Goal: Navigation & Orientation: Find specific page/section

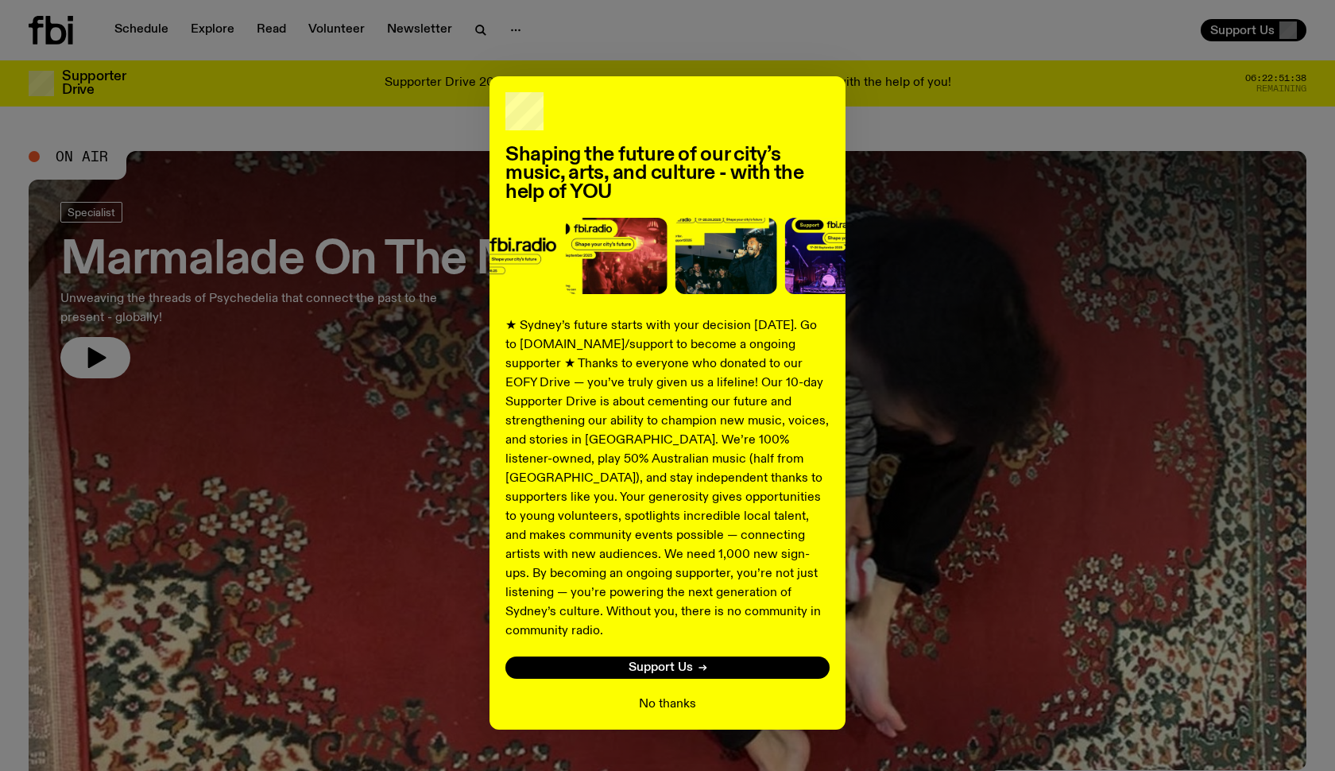
click at [668, 695] on button "No thanks" at bounding box center [667, 704] width 57 height 19
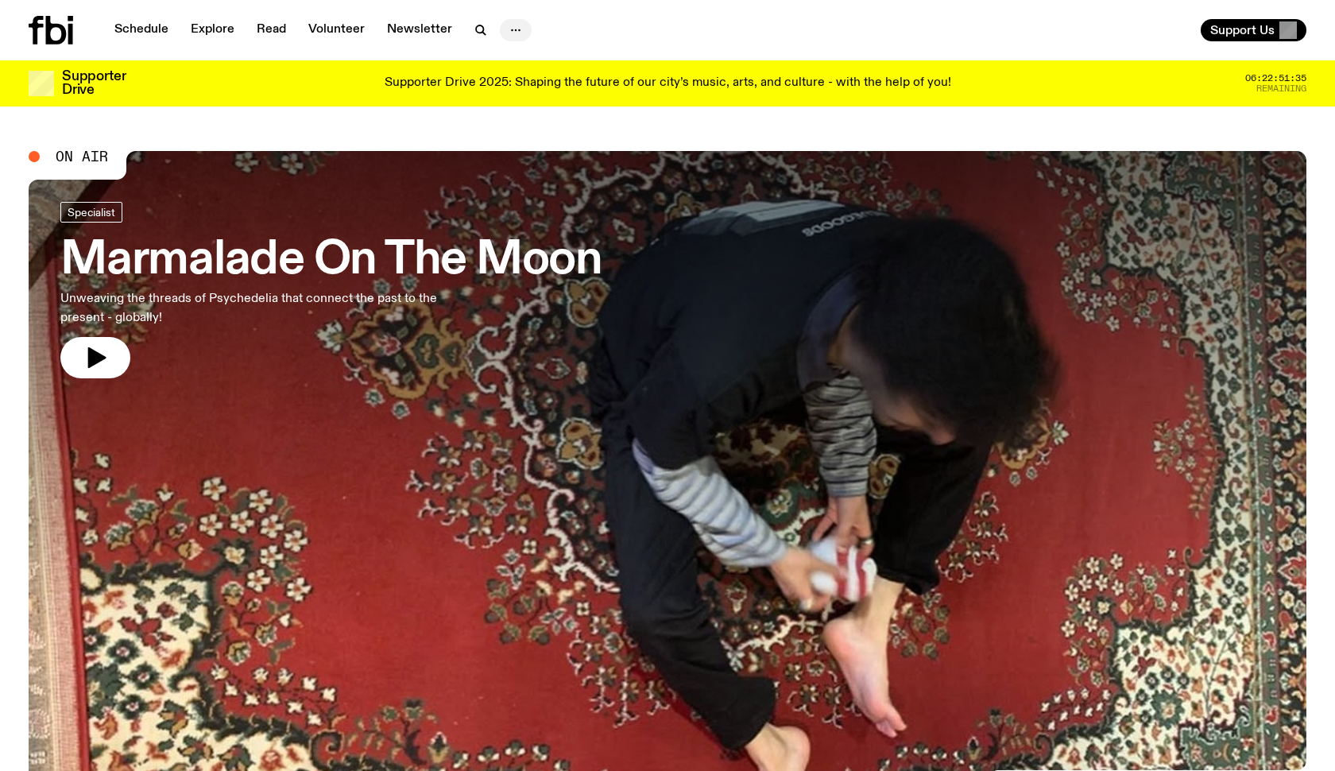
click at [510, 34] on icon "button" at bounding box center [515, 30] width 19 height 19
click at [511, 34] on icon "button" at bounding box center [515, 30] width 19 height 19
click at [148, 31] on link "Schedule" at bounding box center [141, 30] width 73 height 22
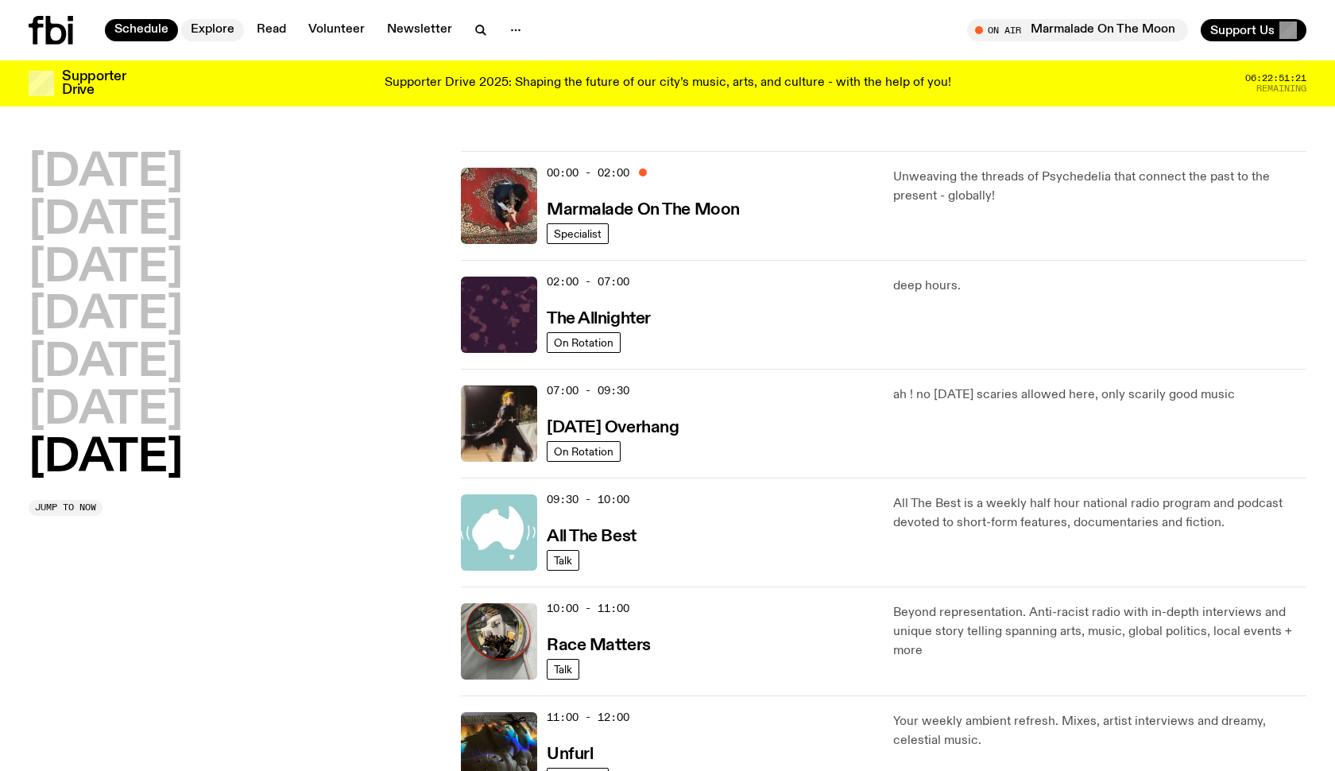
click at [211, 29] on link "Explore" at bounding box center [212, 30] width 63 height 22
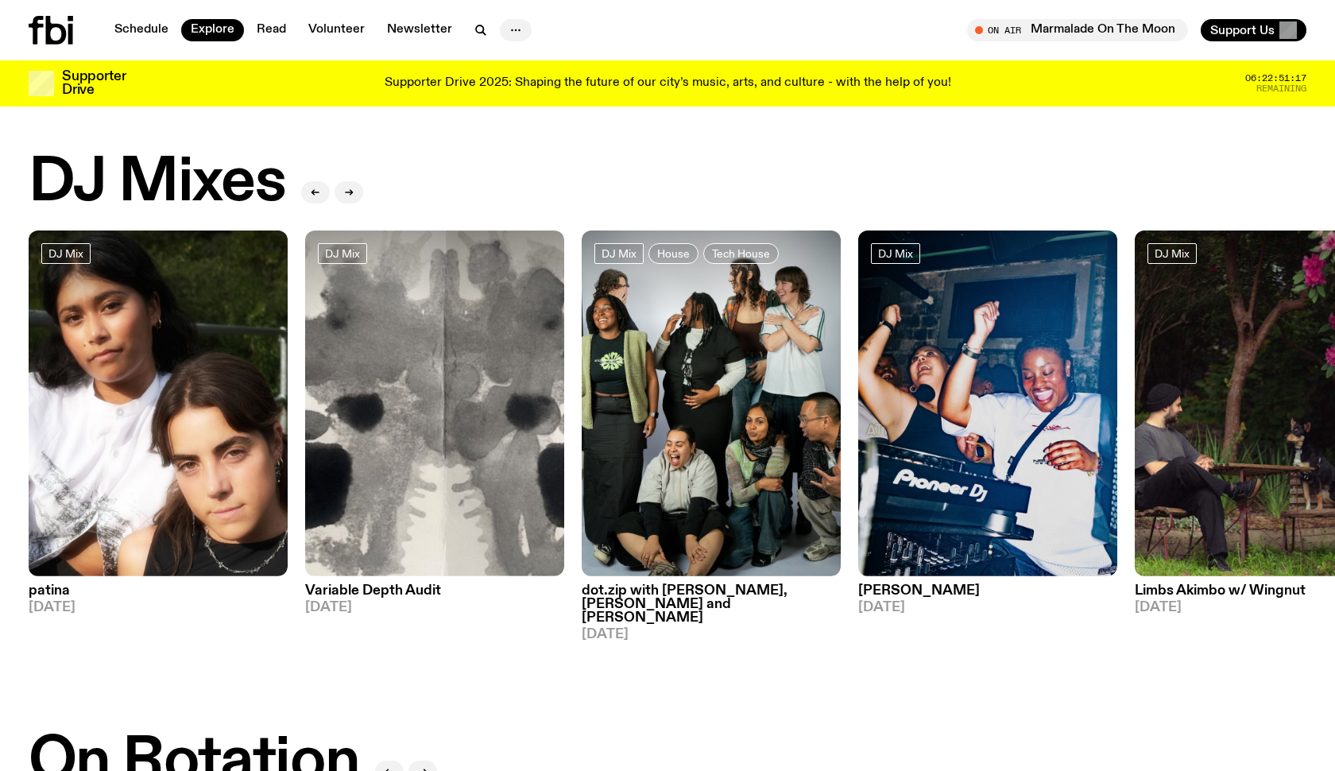
click at [500, 33] on button "button" at bounding box center [516, 30] width 32 height 22
click at [471, 21] on icon "button" at bounding box center [480, 30] width 19 height 19
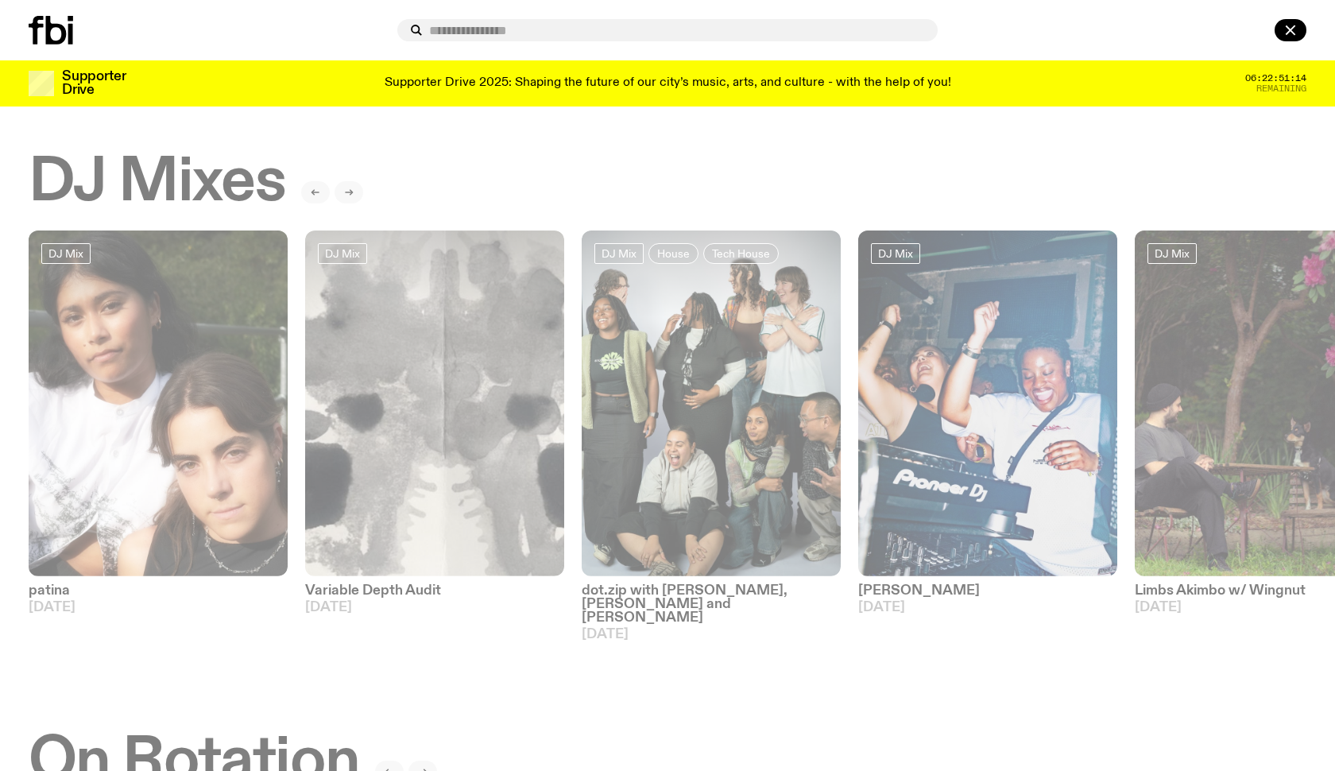
click at [35, 25] on icon at bounding box center [36, 30] width 15 height 29
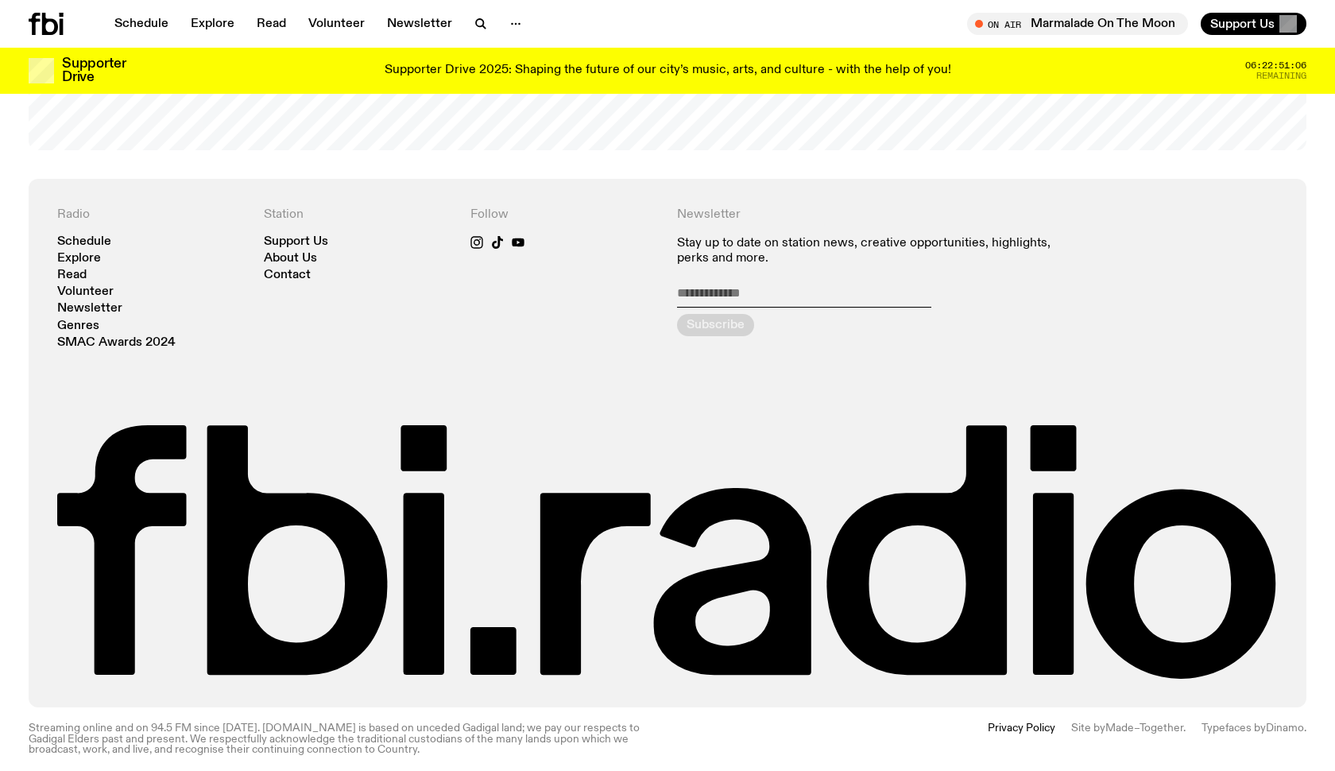
scroll to position [3593, 0]
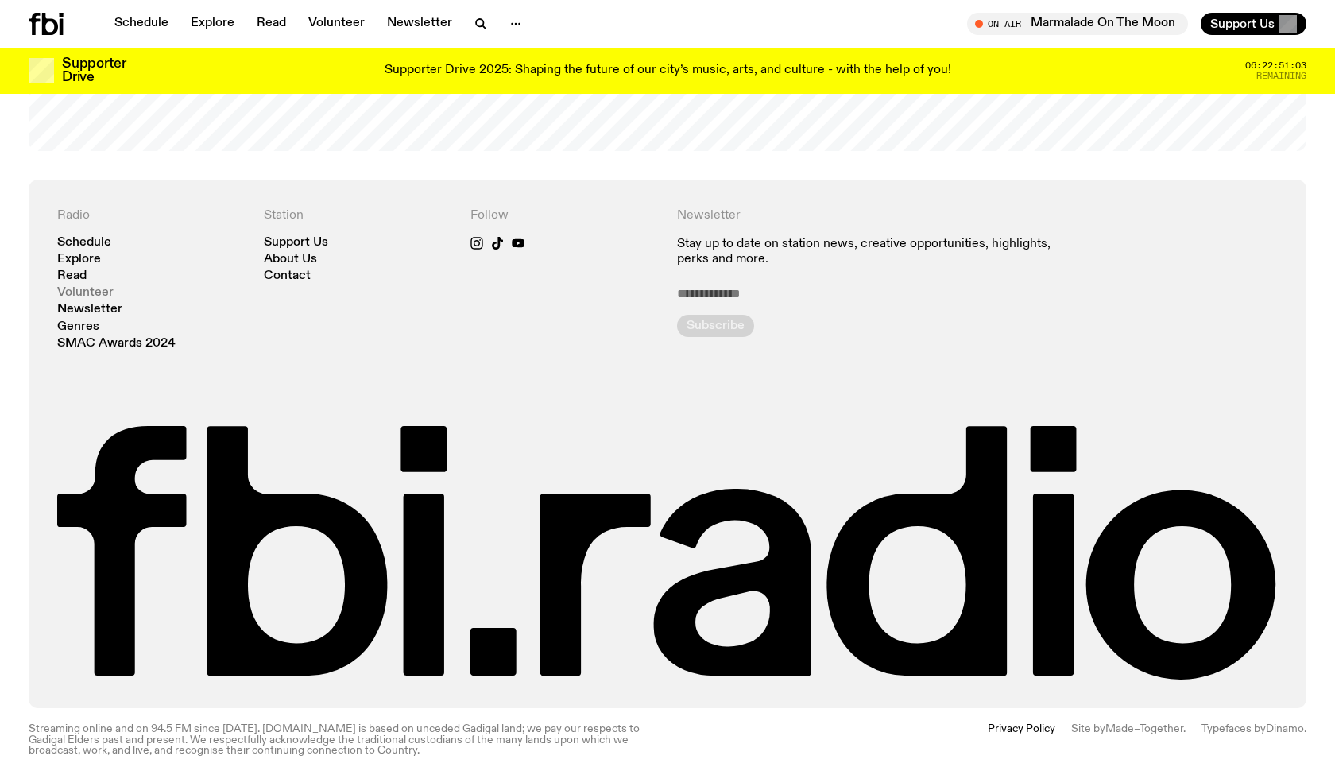
click at [81, 287] on link "Volunteer" at bounding box center [85, 293] width 56 height 12
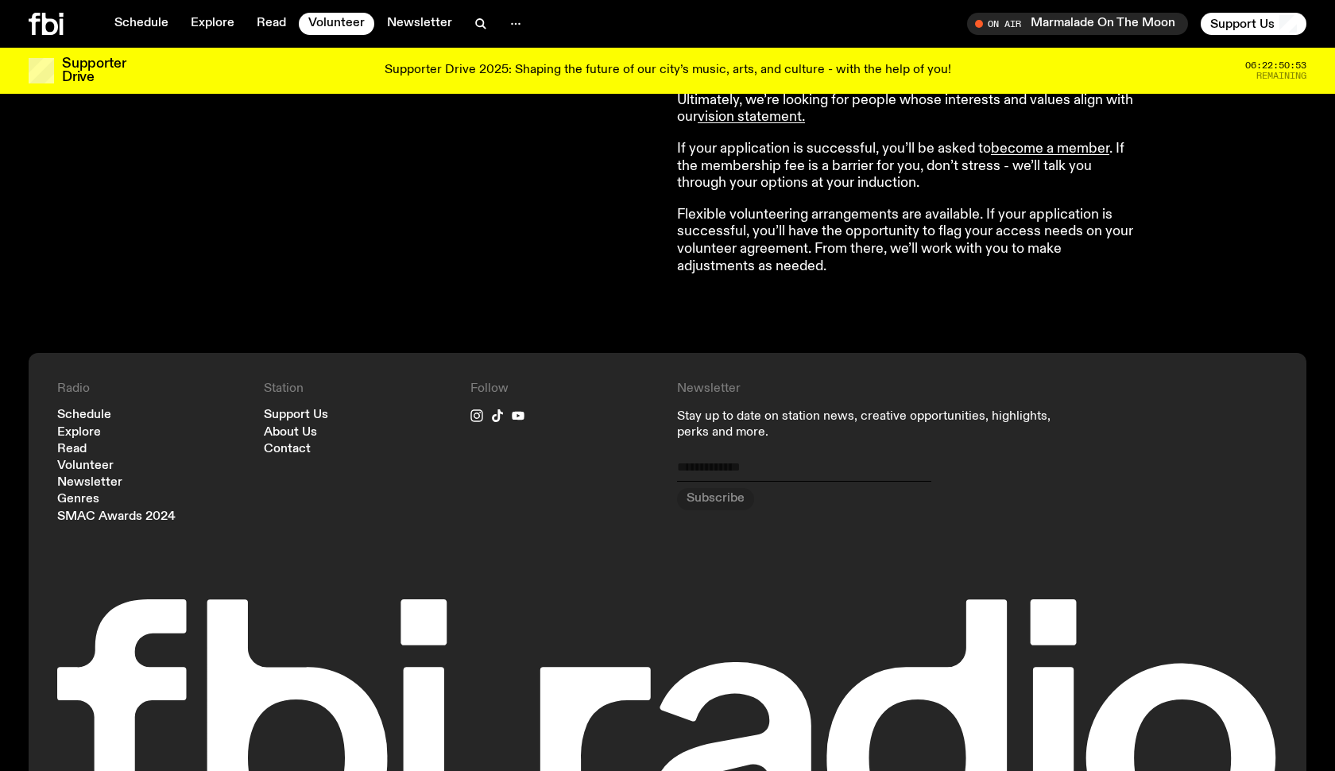
scroll to position [1519, 0]
